Goal: Information Seeking & Learning: Compare options

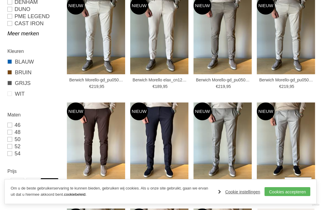
scroll to position [150, 0]
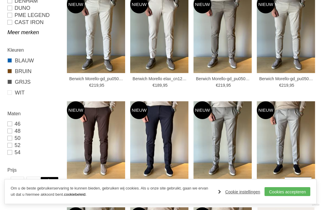
click at [296, 139] on img at bounding box center [286, 140] width 58 height 78
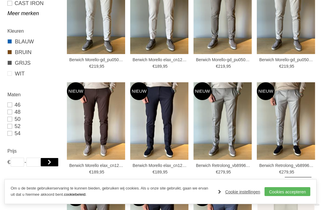
click at [233, 119] on img at bounding box center [222, 121] width 58 height 78
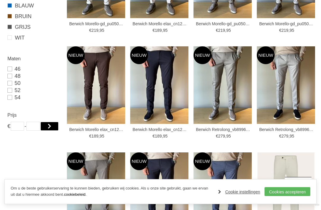
scroll to position [205, 0]
